Goal: Task Accomplishment & Management: Manage account settings

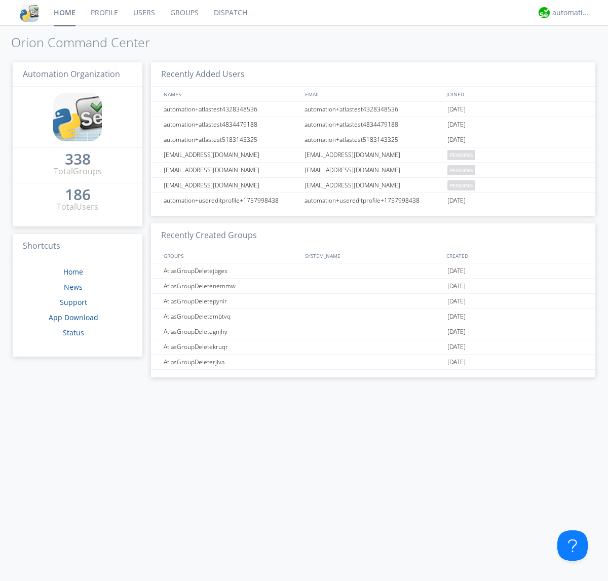
click at [143, 13] on link "Users" at bounding box center [144, 12] width 37 height 25
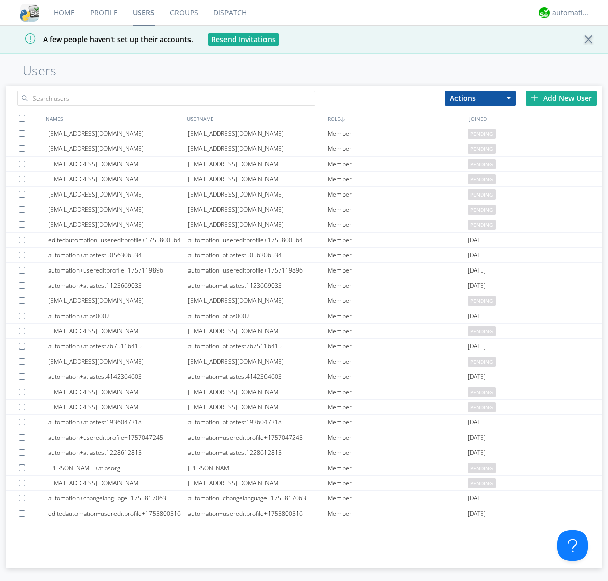
click at [561, 98] on div "Add New User" at bounding box center [561, 98] width 71 height 15
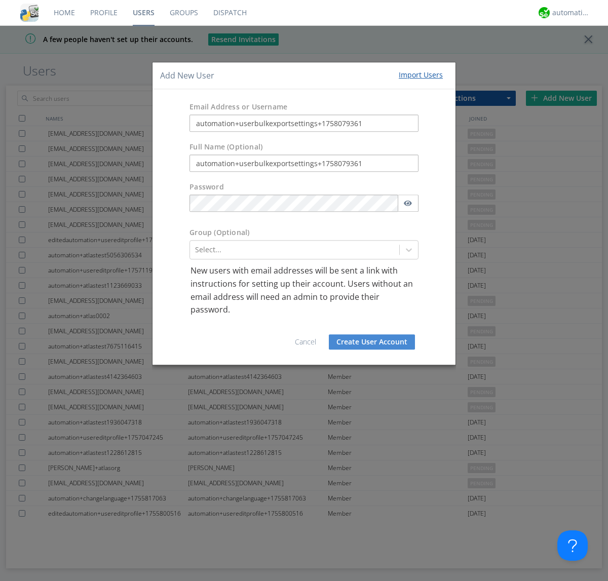
click at [372, 341] on button "Create User Account" at bounding box center [372, 341] width 86 height 15
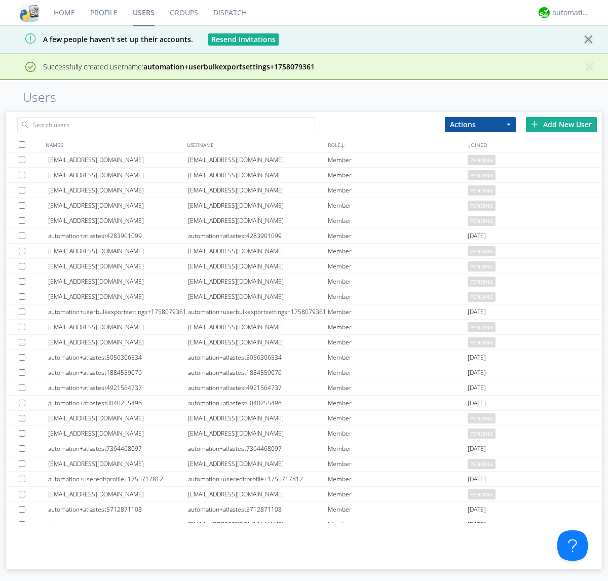
click at [561, 124] on div "Add New User" at bounding box center [561, 124] width 71 height 15
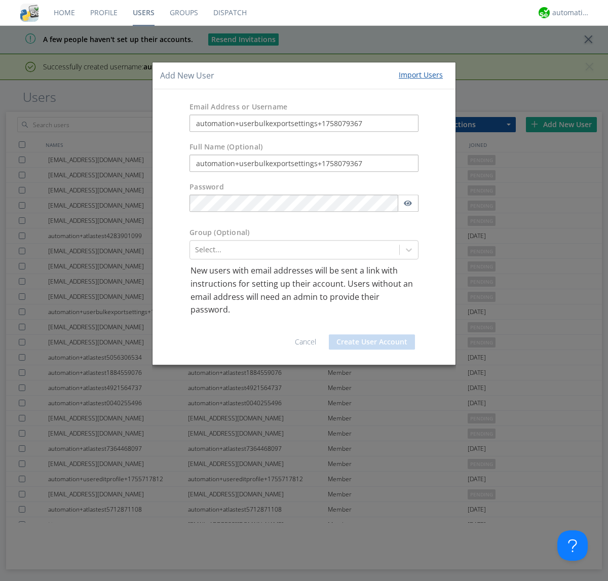
type input "automation+userbulkexportsettings+1758079367"
click at [372, 341] on button "Create User Account" at bounding box center [372, 341] width 86 height 15
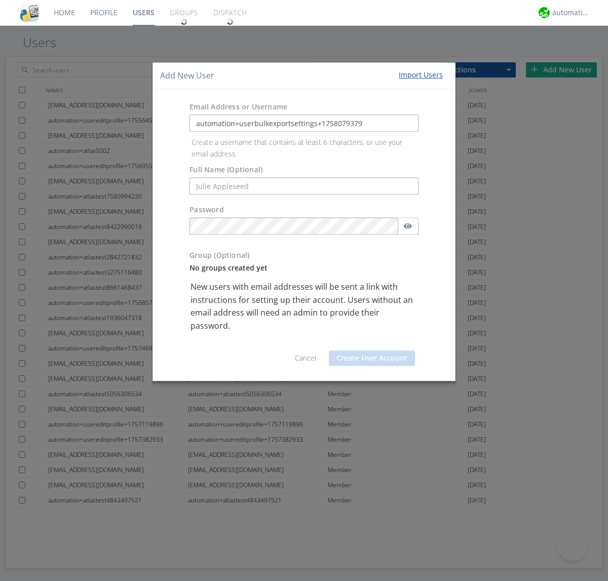
type input "automation+userbulkexportsettings+1758079379"
click at [372, 350] on button "Create User Account" at bounding box center [372, 357] width 86 height 15
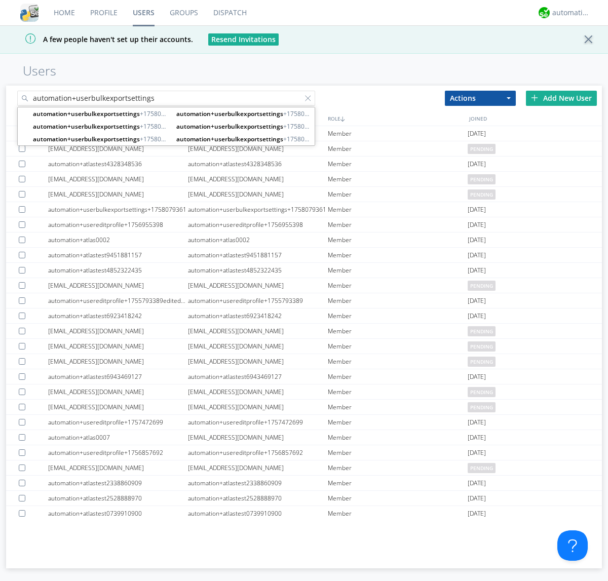
type input "automation+userbulkexportsettings"
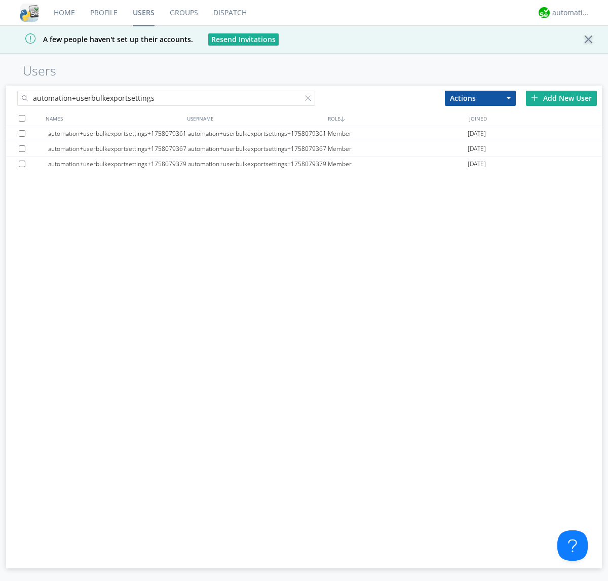
click at [22, 118] on div at bounding box center [22, 118] width 7 height 7
click at [480, 98] on button "Actions" at bounding box center [480, 98] width 71 height 15
click at [0, 0] on link "Export Users" at bounding box center [0, 0] width 0 height 0
click at [310, 100] on div at bounding box center [310, 100] width 10 height 10
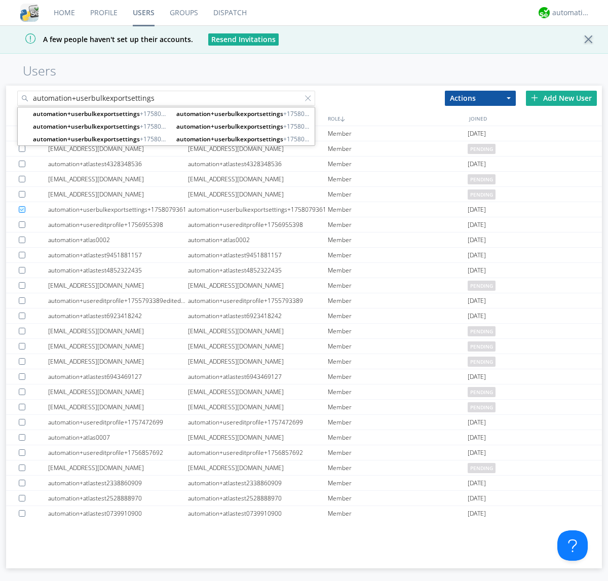
type input "automation+userbulkexportsettings"
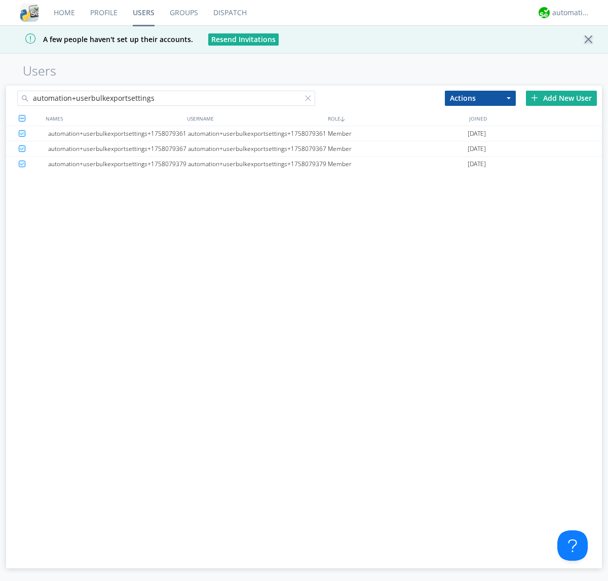
click at [480, 98] on button "Actions" at bounding box center [480, 98] width 71 height 15
click at [0, 0] on link "Delete User" at bounding box center [0, 0] width 0 height 0
